Goal: Task Accomplishment & Management: Use online tool/utility

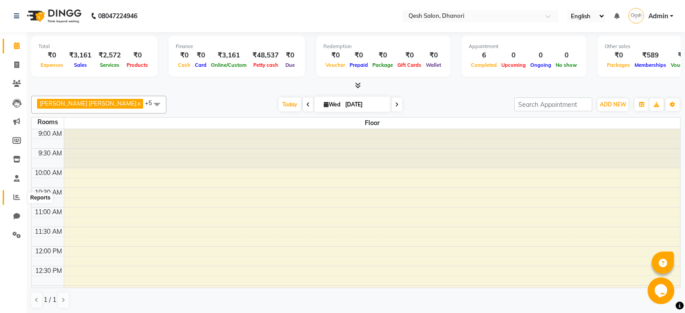
click at [14, 202] on span at bounding box center [17, 198] width 16 height 10
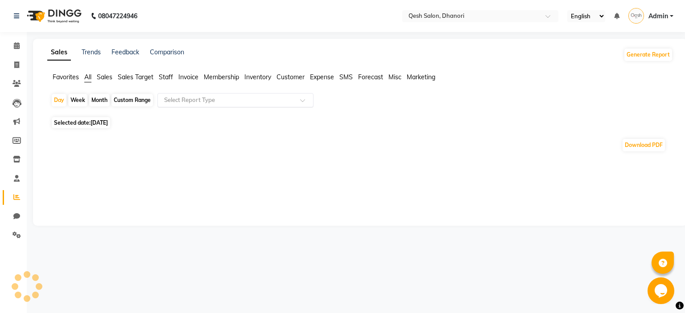
click at [297, 97] on div at bounding box center [235, 100] width 155 height 9
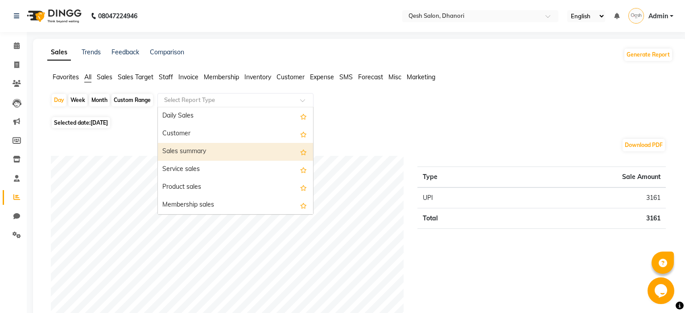
click at [229, 146] on div "Sales summary" at bounding box center [235, 152] width 155 height 18
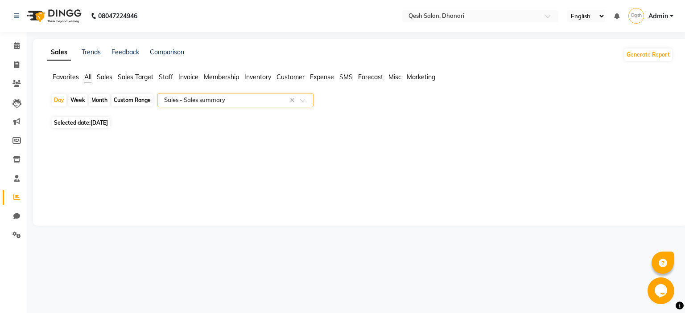
select select "full_report"
select select "pdf"
click at [19, 42] on span at bounding box center [17, 46] width 16 height 10
